Goal: Download file/media

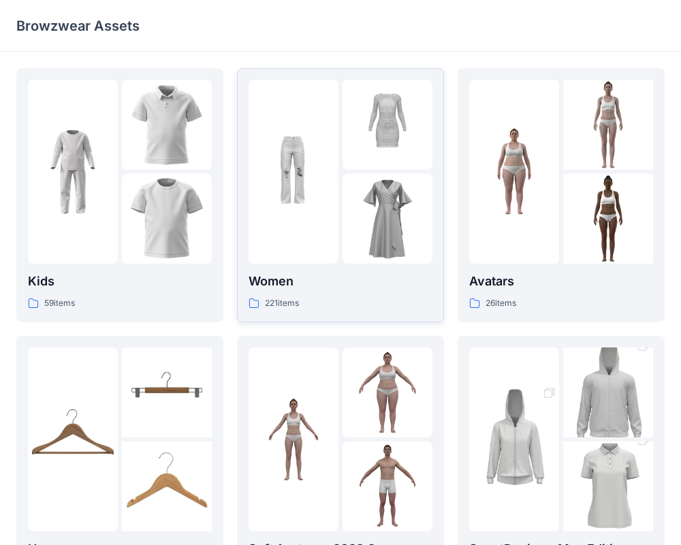
click at [347, 197] on img at bounding box center [387, 219] width 90 height 90
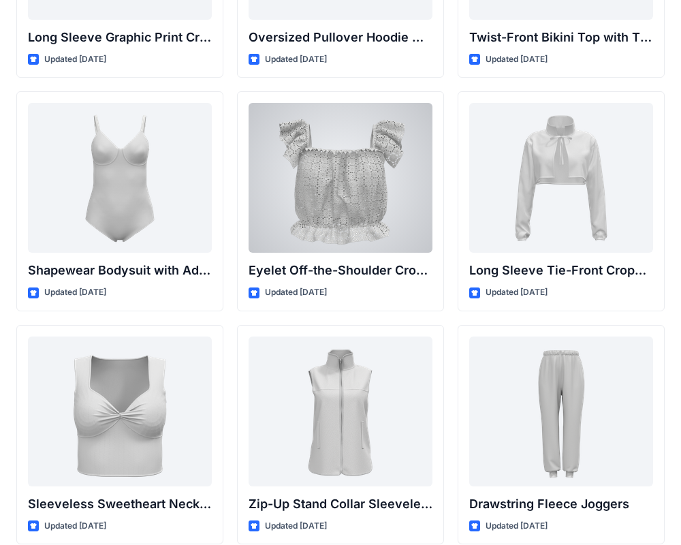
scroll to position [4410, 0]
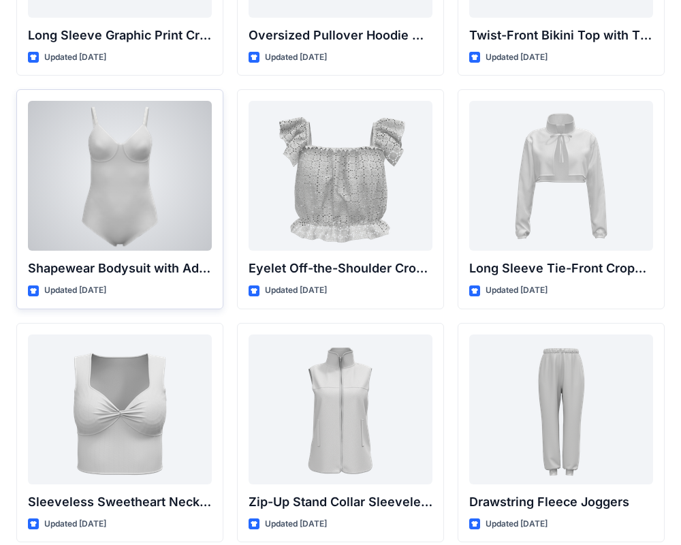
click at [136, 194] on div at bounding box center [120, 176] width 184 height 150
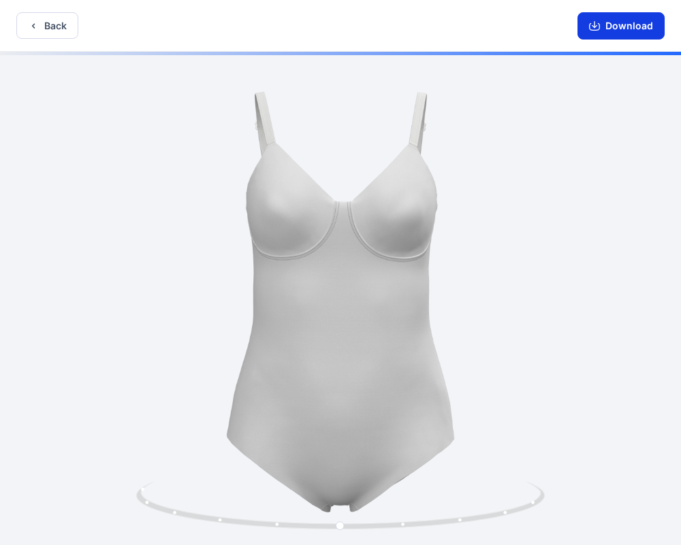
click at [611, 26] on button "Download" at bounding box center [620, 25] width 87 height 27
click at [600, 29] on icon "button" at bounding box center [594, 25] width 11 height 11
